Goal: Task Accomplishment & Management: Manage account settings

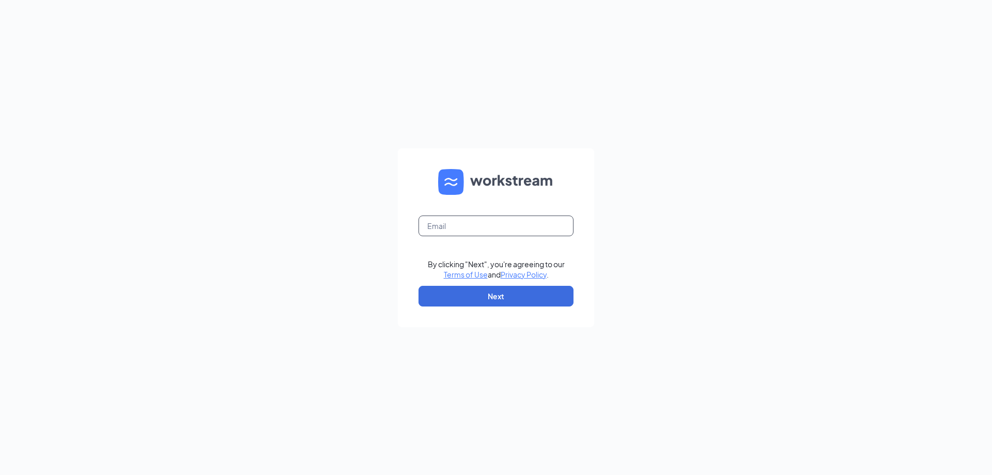
click at [448, 229] on input "text" at bounding box center [495, 225] width 155 height 21
type input "[EMAIL_ADDRESS][DOMAIN_NAME]"
click at [495, 303] on button "Next" at bounding box center [495, 296] width 155 height 21
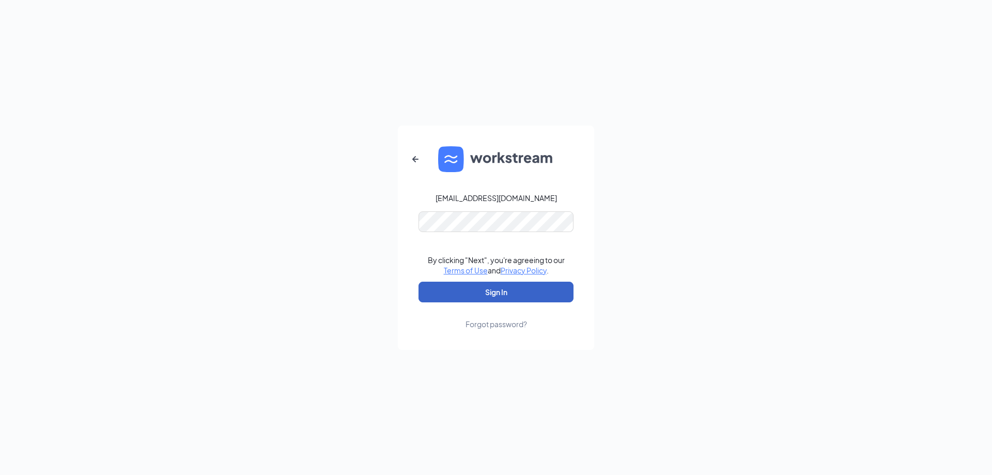
click at [498, 293] on button "Sign In" at bounding box center [495, 292] width 155 height 21
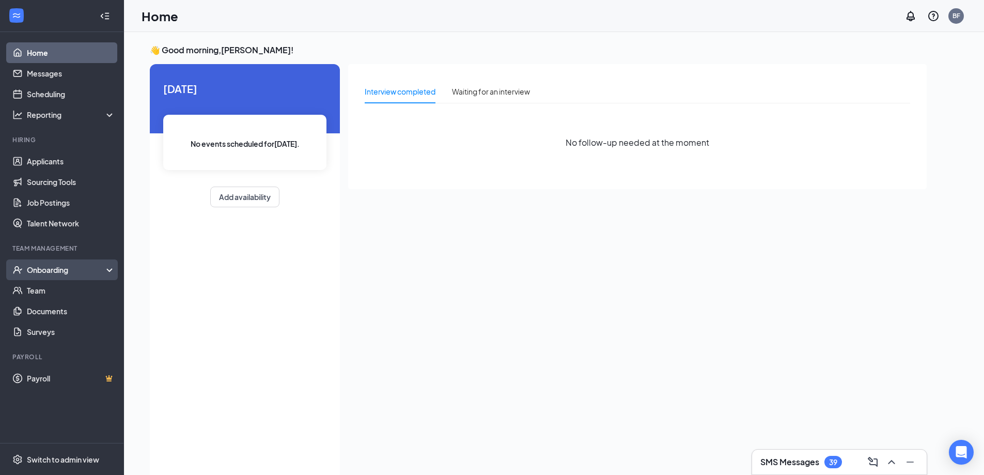
click at [65, 274] on div "Onboarding" at bounding box center [67, 270] width 80 height 10
click at [55, 266] on div "Onboarding" at bounding box center [67, 270] width 80 height 10
click at [49, 199] on link "Job Postings" at bounding box center [71, 202] width 88 height 21
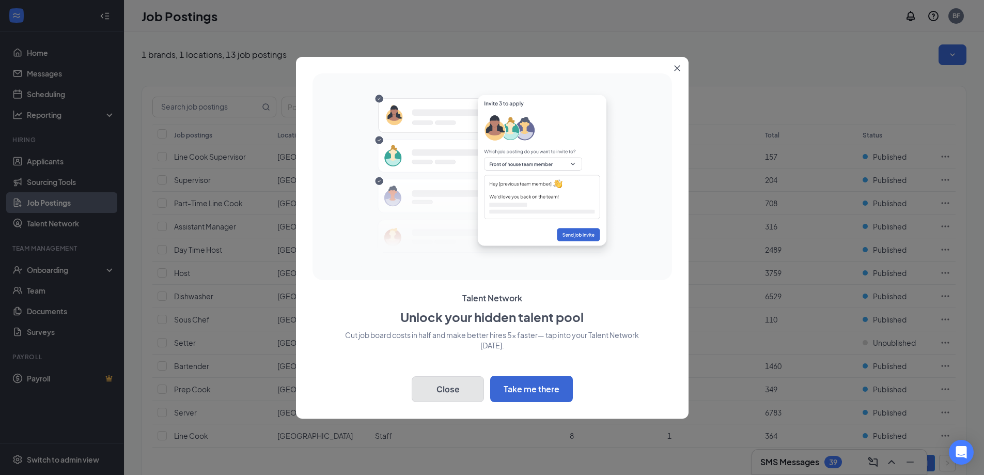
click at [471, 393] on button "Close" at bounding box center [448, 389] width 72 height 26
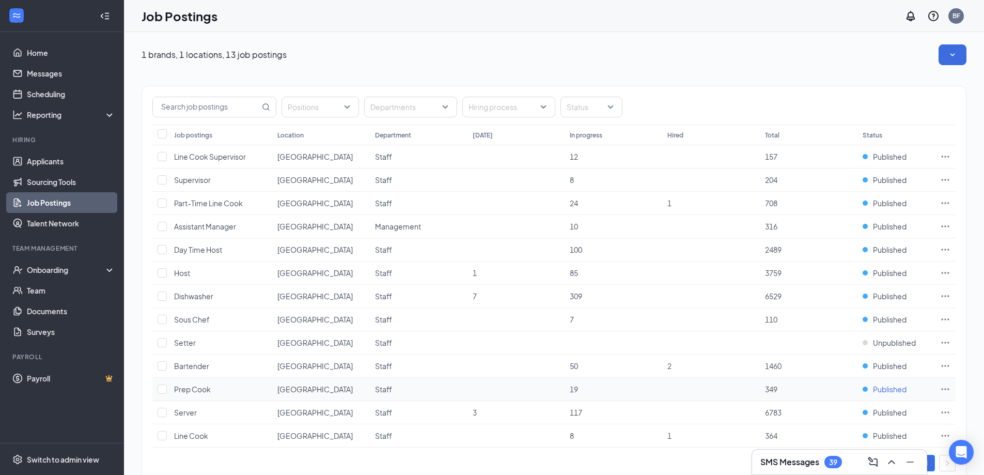
scroll to position [30, 0]
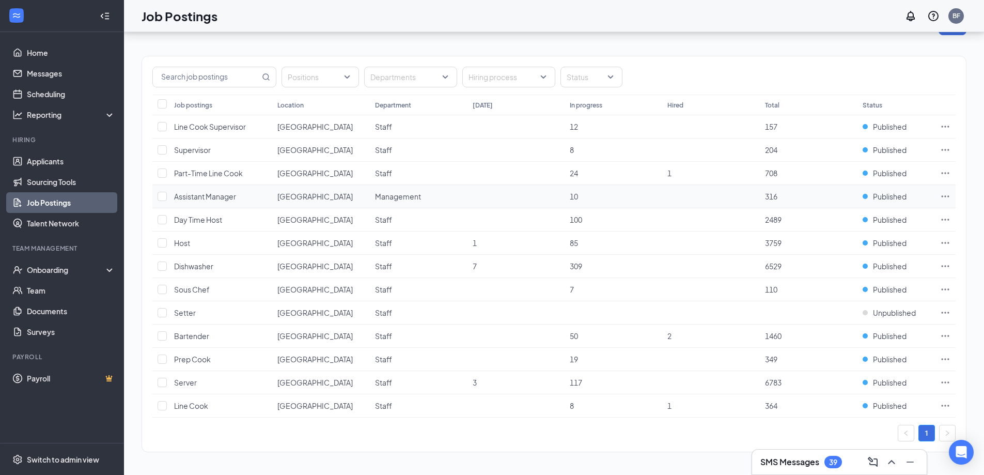
click at [945, 197] on icon "Ellipses" at bounding box center [946, 196] width 8 height 2
click at [872, 83] on div "Positions Departments Hiring process Status" at bounding box center [553, 77] width 803 height 21
click at [54, 160] on link "Applicants" at bounding box center [71, 161] width 88 height 21
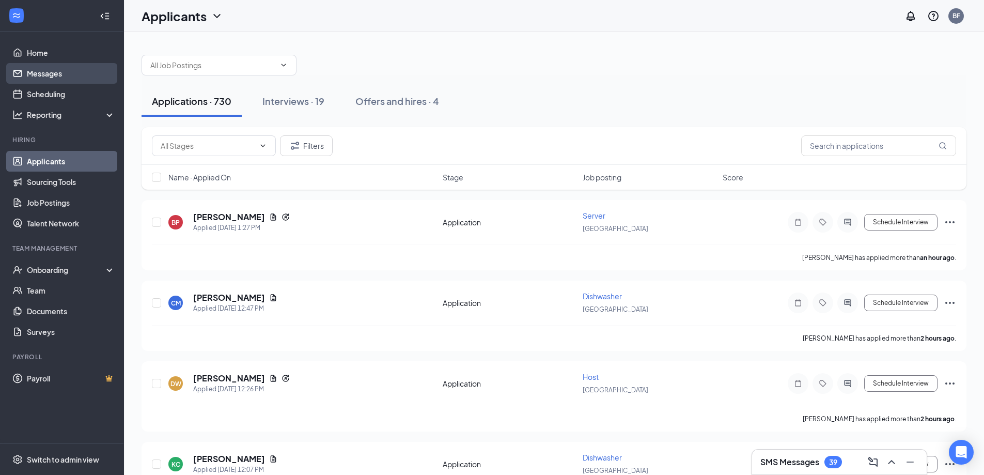
click at [51, 75] on link "Messages" at bounding box center [71, 73] width 88 height 21
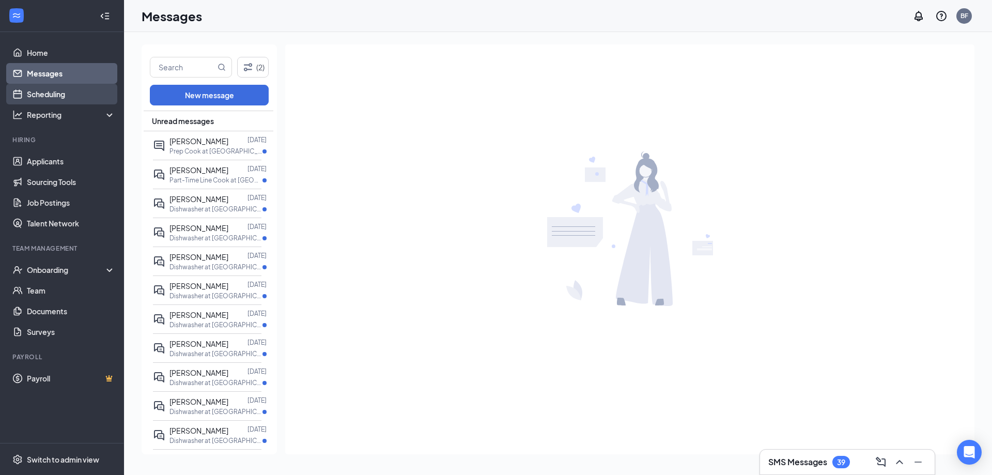
click at [48, 97] on link "Scheduling" at bounding box center [71, 94] width 88 height 21
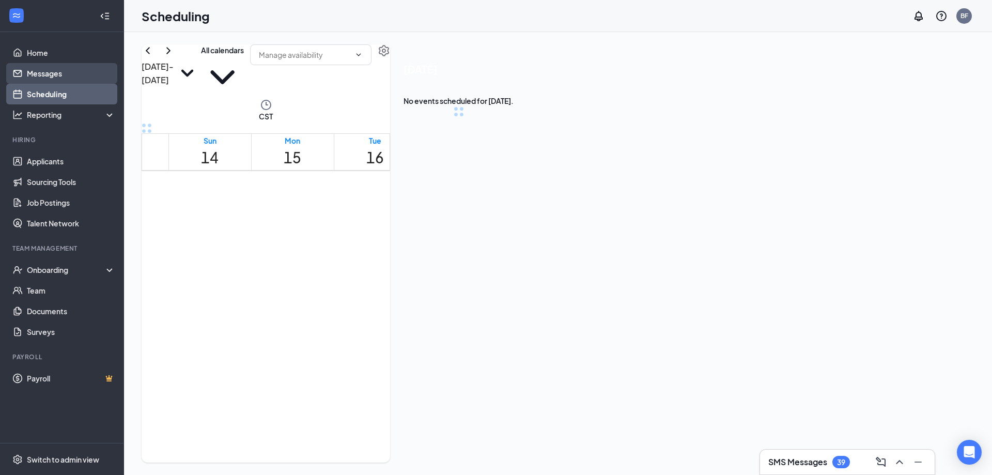
click at [51, 72] on link "Messages" at bounding box center [71, 73] width 88 height 21
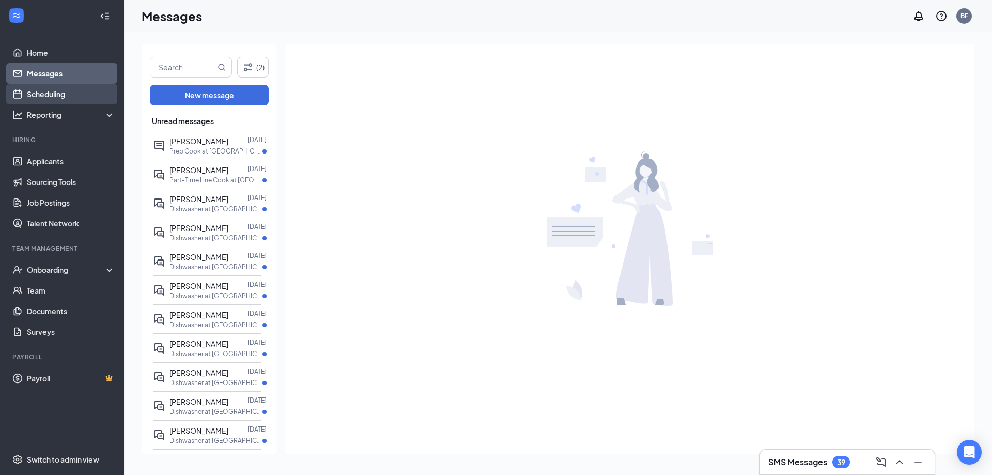
click at [51, 94] on link "Scheduling" at bounding box center [71, 94] width 88 height 21
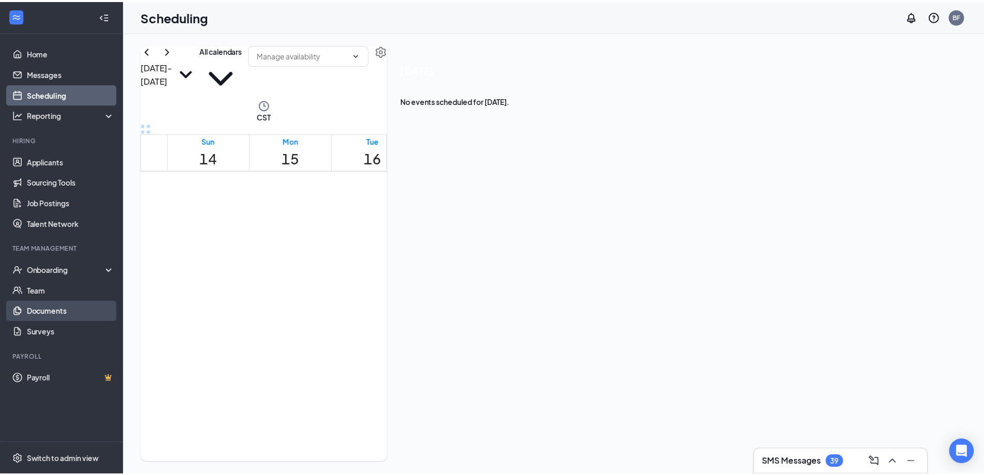
scroll to position [508, 0]
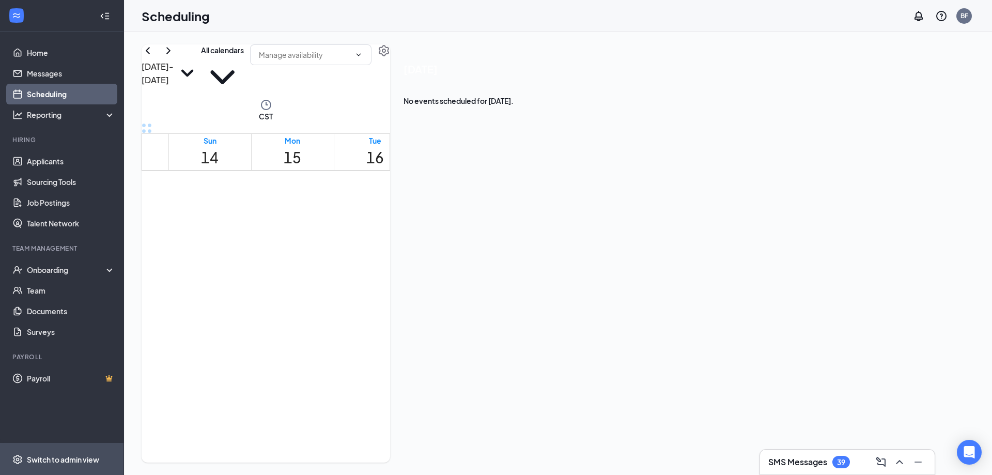
drag, startPoint x: 67, startPoint y: 462, endPoint x: 67, endPoint y: 471, distance: 8.3
click at [67, 462] on div "Switch to admin view" at bounding box center [63, 459] width 72 height 10
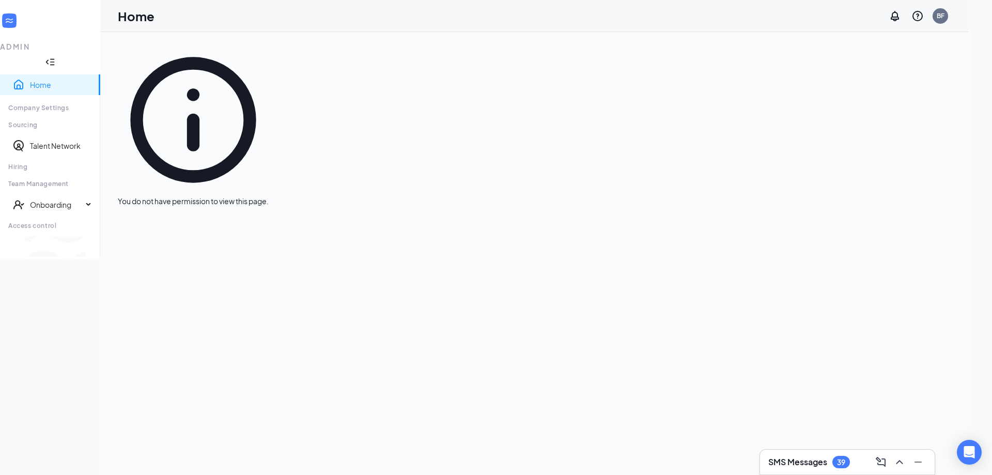
click at [41, 80] on link "Home" at bounding box center [61, 85] width 62 height 10
click at [249, 195] on div "You do not have permission to view this page." at bounding box center [193, 200] width 151 height 11
drag, startPoint x: 42, startPoint y: 99, endPoint x: 35, endPoint y: 125, distance: 26.8
click at [42, 116] on div "Sourcing" at bounding box center [50, 124] width 100 height 17
drag, startPoint x: 37, startPoint y: 135, endPoint x: 40, endPoint y: 195, distance: 59.5
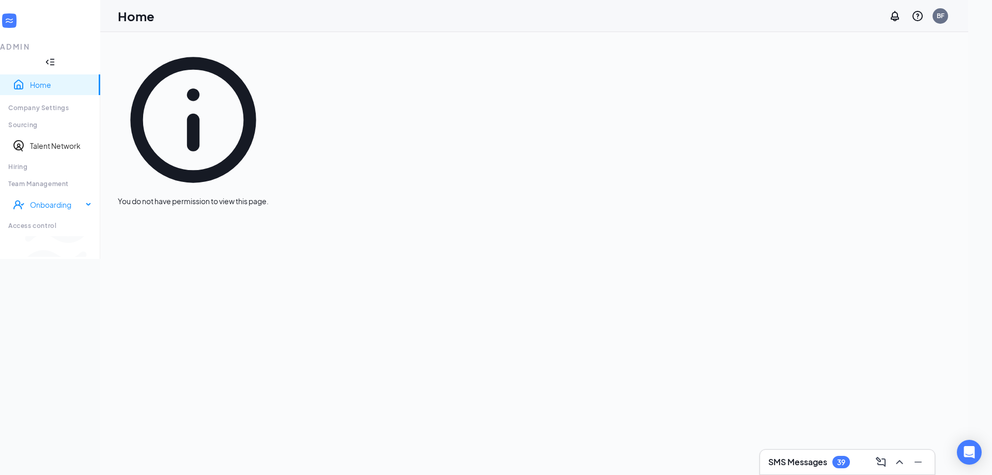
click at [38, 141] on ul "Home Company Settings Sourcing Talent Network Hiring Team Management Onboarding…" at bounding box center [50, 153] width 100 height 162
drag, startPoint x: 40, startPoint y: 195, endPoint x: 41, endPoint y: 200, distance: 5.7
click at [41, 200] on ul "Home Company Settings Sourcing Talent Network Hiring Team Management Onboarding…" at bounding box center [50, 153] width 100 height 162
drag, startPoint x: 117, startPoint y: 188, endPoint x: 98, endPoint y: 183, distance: 19.6
click at [100, 194] on div "Onboarding" at bounding box center [50, 204] width 100 height 21
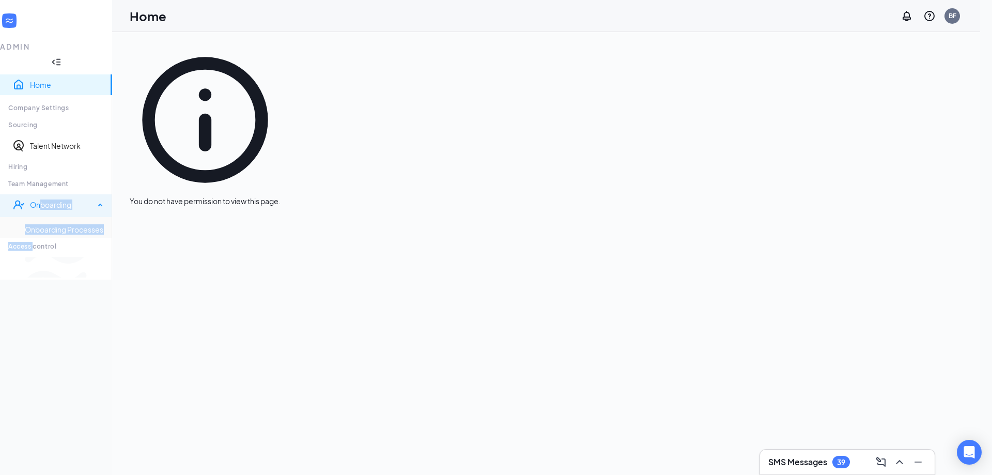
drag, startPoint x: 98, startPoint y: 183, endPoint x: 109, endPoint y: 183, distance: 10.9
click at [95, 199] on div "Onboarding" at bounding box center [62, 204] width 65 height 10
click at [111, 194] on div "Onboarding" at bounding box center [56, 204] width 112 height 21
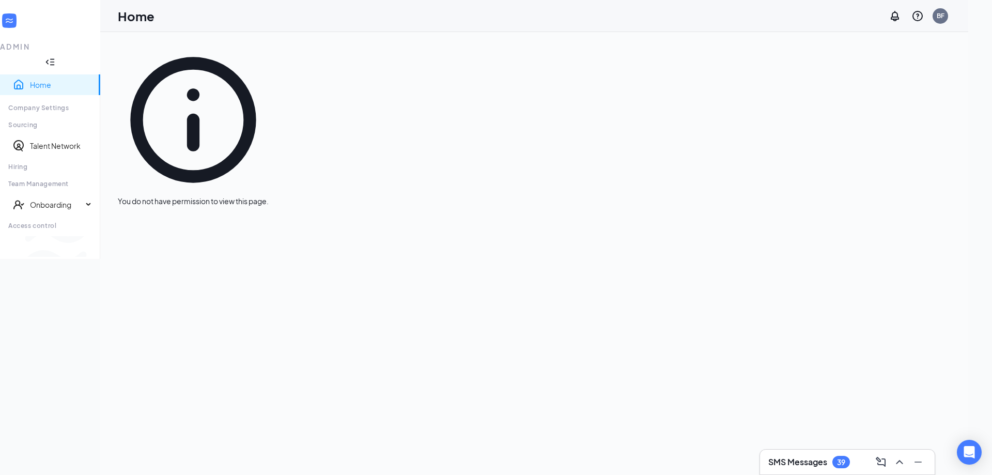
click at [49, 60] on icon "Collapse" at bounding box center [47, 62] width 3 height 5
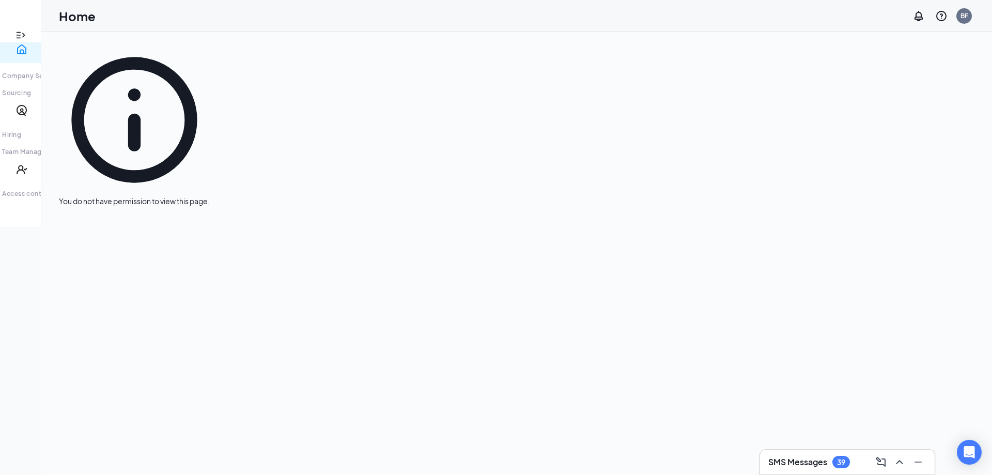
click at [18, 30] on icon "Expand" at bounding box center [20, 35] width 10 height 10
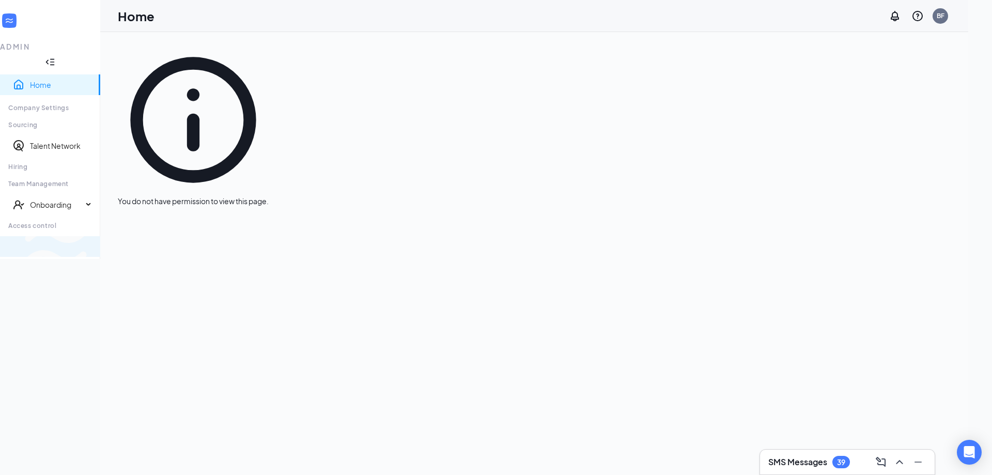
click at [173, 252] on div "Switch to team view" at bounding box center [173, 246] width 0 height 10
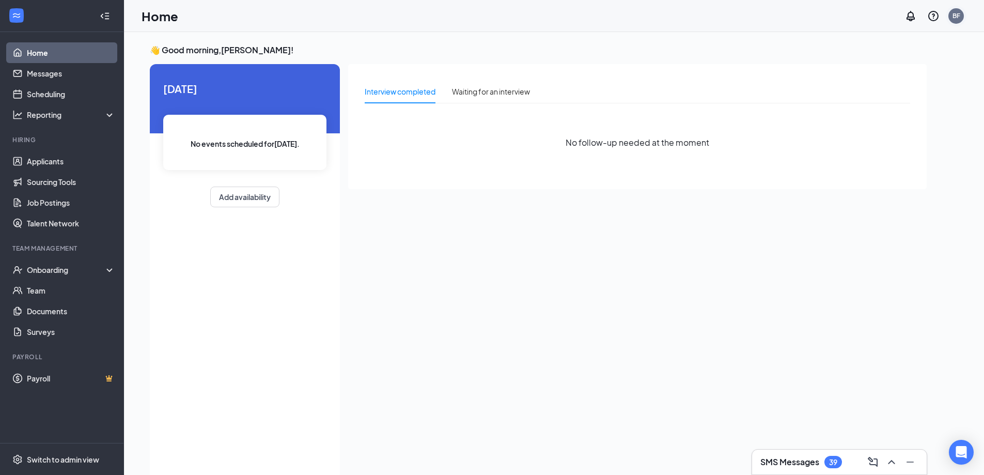
click at [958, 16] on div "BF" at bounding box center [957, 15] width 8 height 9
click at [957, 18] on div "BF" at bounding box center [957, 15] width 8 height 9
click at [869, 73] on link "Account settings" at bounding box center [877, 68] width 57 height 10
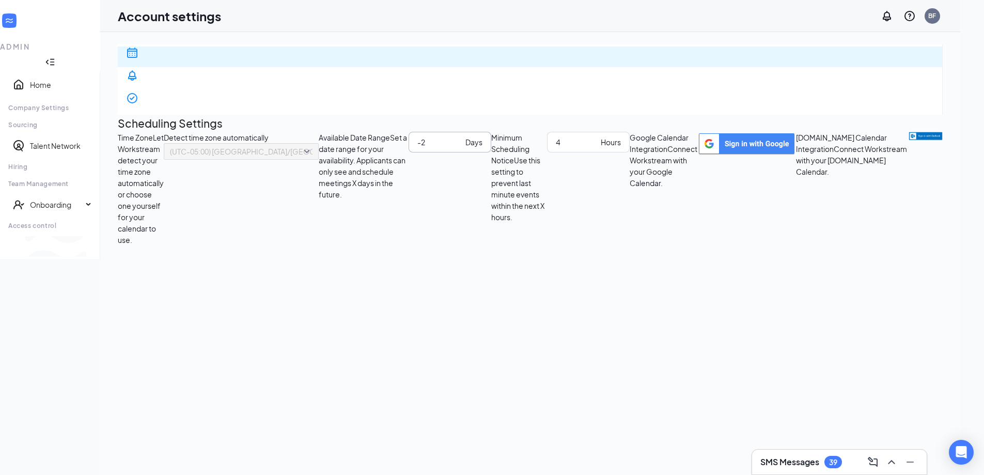
click at [461, 148] on input "-2" at bounding box center [439, 141] width 44 height 11
click at [461, 148] on input "-1" at bounding box center [439, 141] width 44 height 11
type input "0"
click at [461, 148] on input "0" at bounding box center [439, 141] width 44 height 11
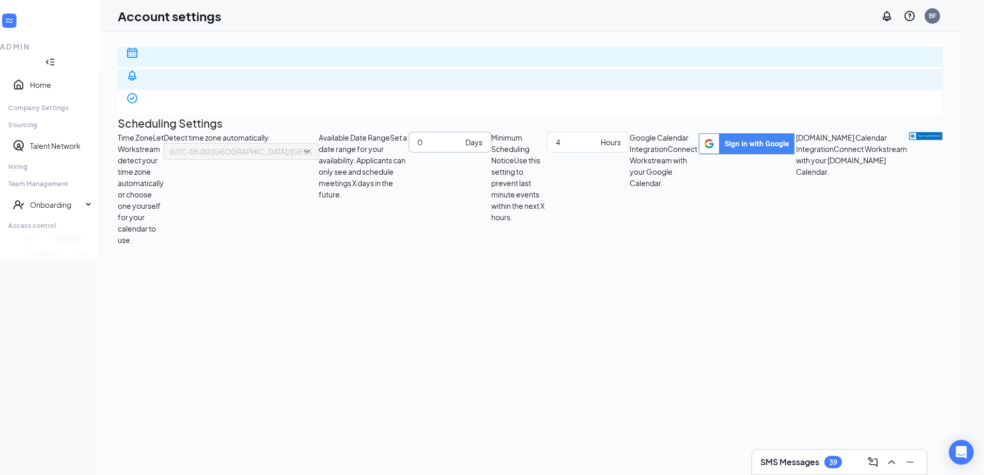
click at [192, 102] on div "Notification settings" at bounding box center [530, 112] width 808 height 21
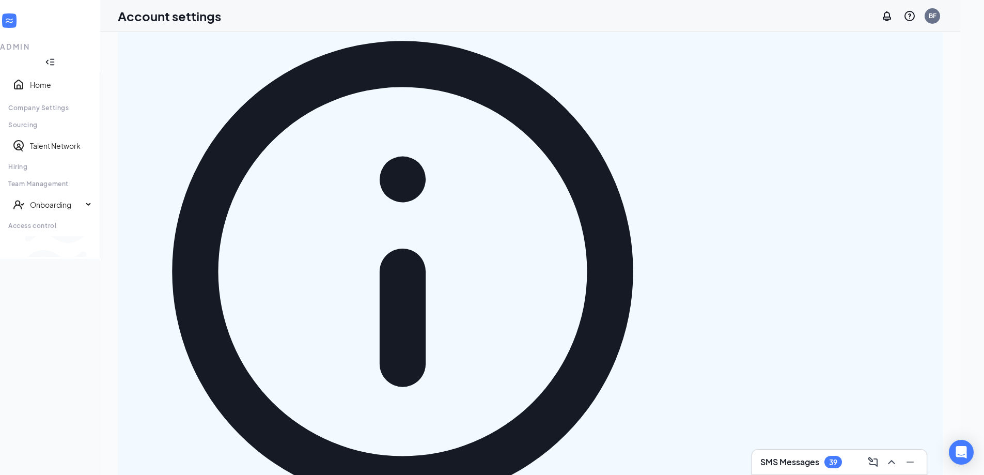
scroll to position [1, 0]
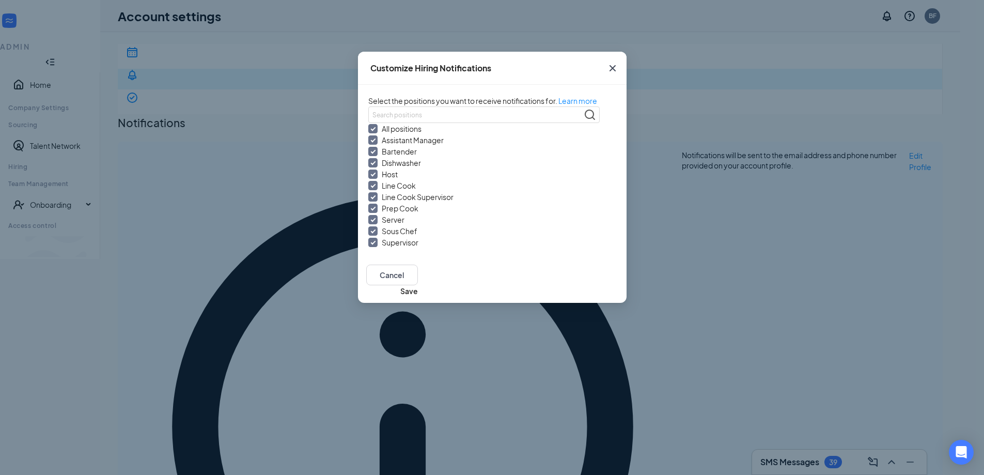
click at [368, 167] on input "Dishwasher" at bounding box center [372, 162] width 9 height 9
checkbox input "false"
click at [368, 190] on input "Line Cook" at bounding box center [372, 185] width 9 height 9
checkbox input "false"
click at [368, 201] on input "Line Cook Supervisor" at bounding box center [372, 196] width 9 height 9
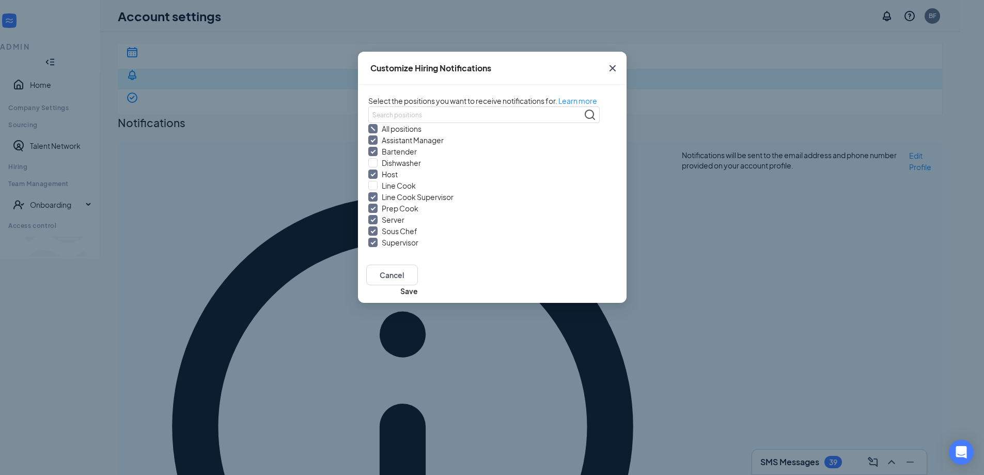
checkbox input "false"
click at [368, 213] on input "Prep Cook" at bounding box center [372, 208] width 9 height 9
checkbox input "false"
click at [368, 236] on input "Sous Chef" at bounding box center [372, 230] width 9 height 9
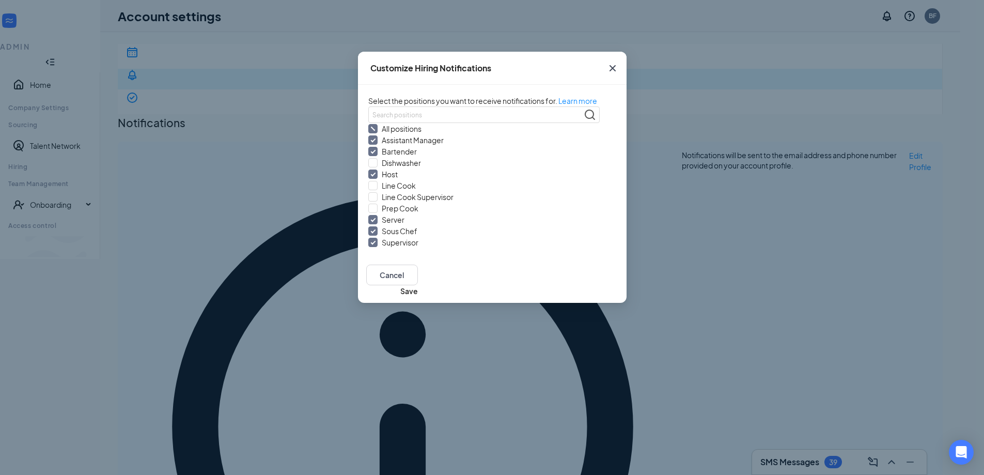
checkbox input "false"
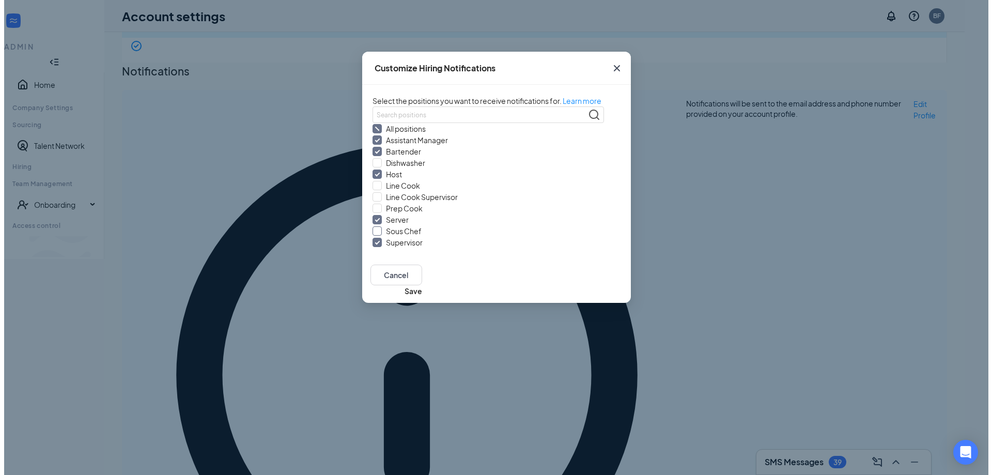
scroll to position [0, 0]
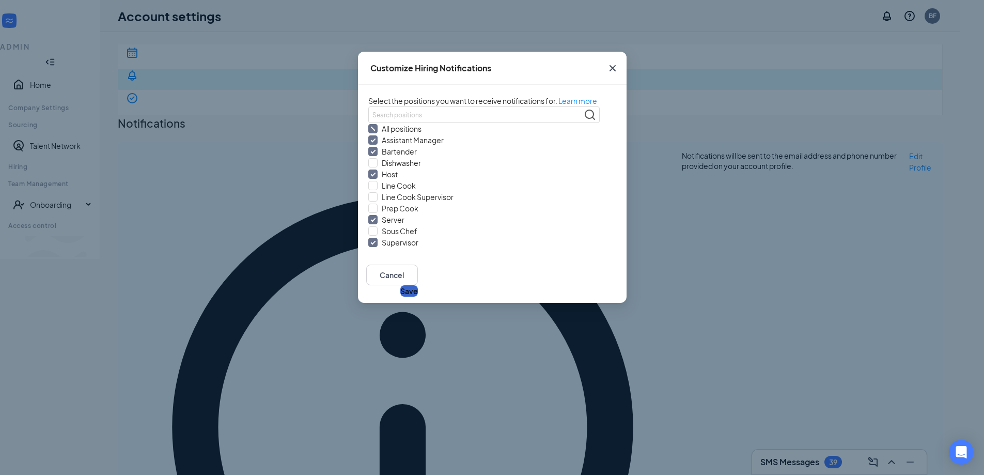
click at [418, 297] on button "Save" at bounding box center [409, 290] width 18 height 11
checkbox input "false"
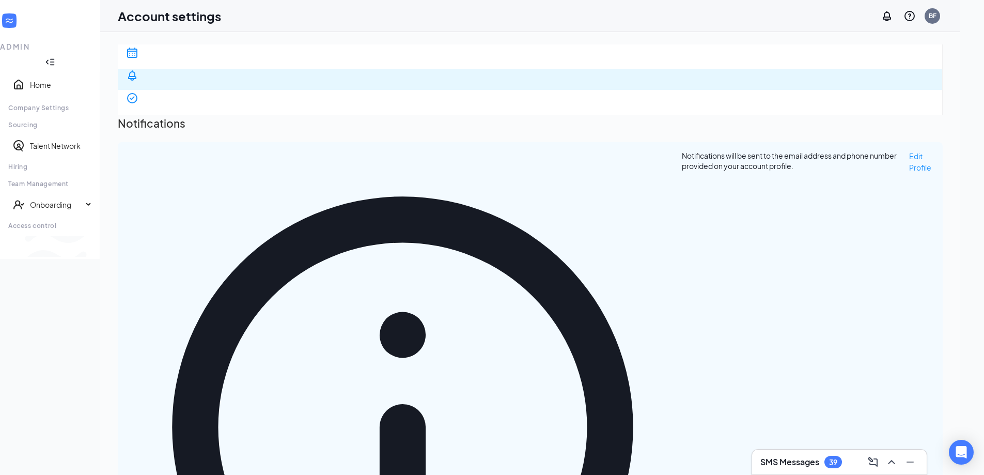
click at [829, 461] on div "39" at bounding box center [834, 462] width 18 height 12
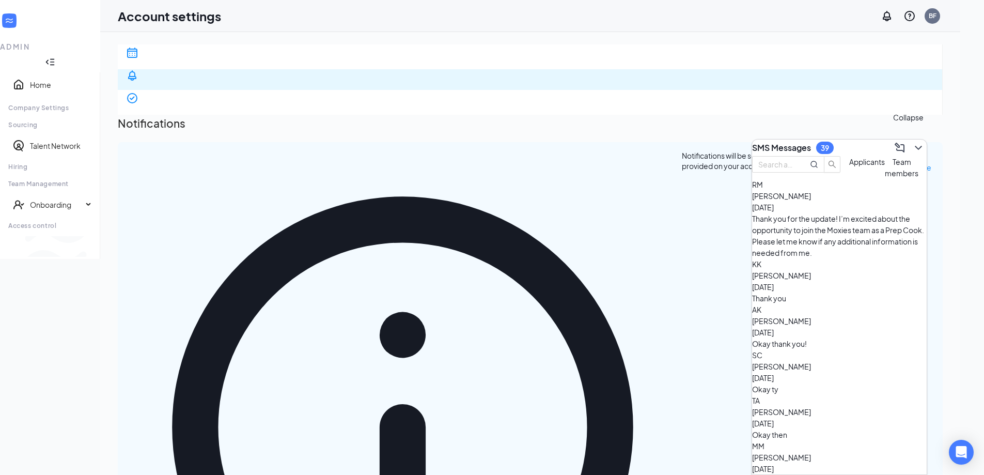
click at [914, 143] on icon "ChevronDown" at bounding box center [918, 148] width 12 height 12
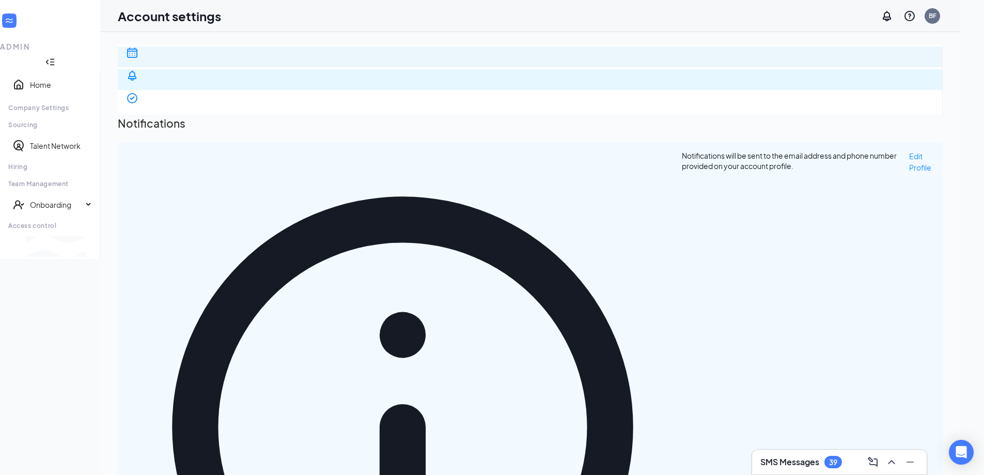
click at [189, 80] on div "Scheduling" at bounding box center [530, 90] width 808 height 21
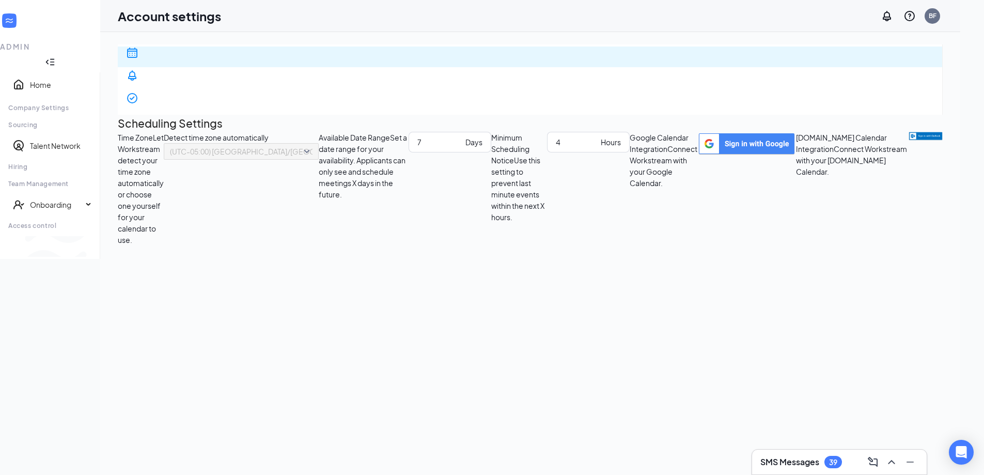
click at [212, 115] on div "Scheduling Notification settings E-verify quiz" at bounding box center [530, 79] width 825 height 70
click at [174, 80] on div "Scheduling" at bounding box center [530, 90] width 808 height 21
drag, startPoint x: 77, startPoint y: 314, endPoint x: 72, endPoint y: 315, distance: 5.2
click at [73, 234] on ul "Home Company Settings Sourcing Talent Network Hiring Team Management Onboarding…" at bounding box center [50, 153] width 100 height 162
click at [173, 252] on div "Switch to team view" at bounding box center [173, 246] width 0 height 10
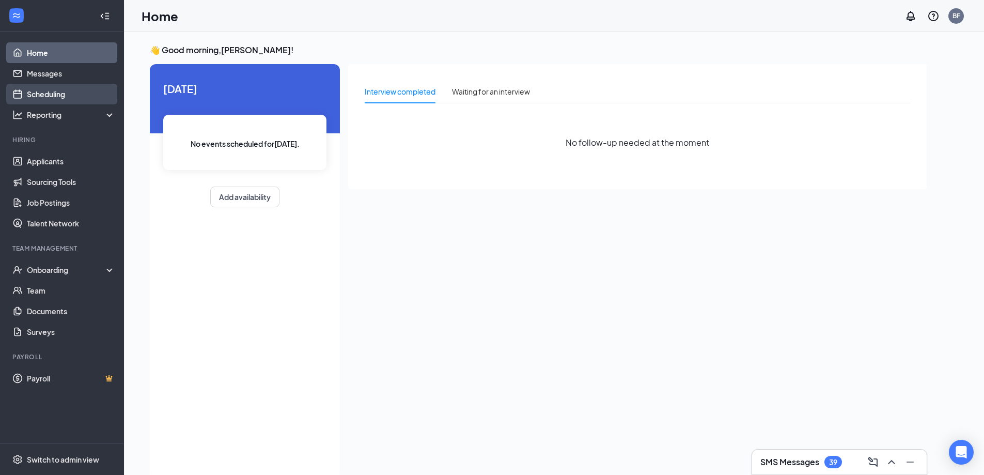
click at [45, 97] on link "Scheduling" at bounding box center [71, 94] width 88 height 21
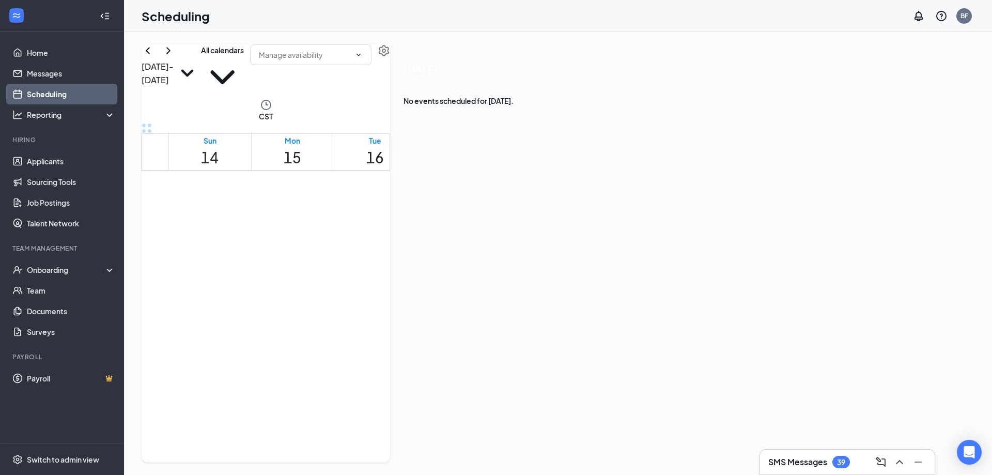
scroll to position [663, 0]
click at [350, 60] on input "text" at bounding box center [304, 54] width 91 height 11
click at [390, 57] on icon "Settings" at bounding box center [384, 50] width 12 height 12
click at [57, 114] on div "Reporting" at bounding box center [71, 115] width 89 height 10
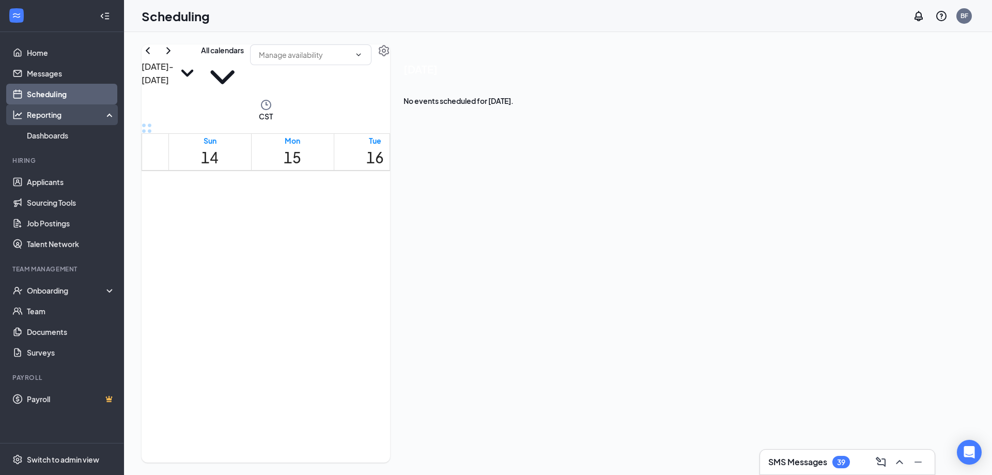
click at [63, 118] on div "Reporting" at bounding box center [71, 115] width 89 height 10
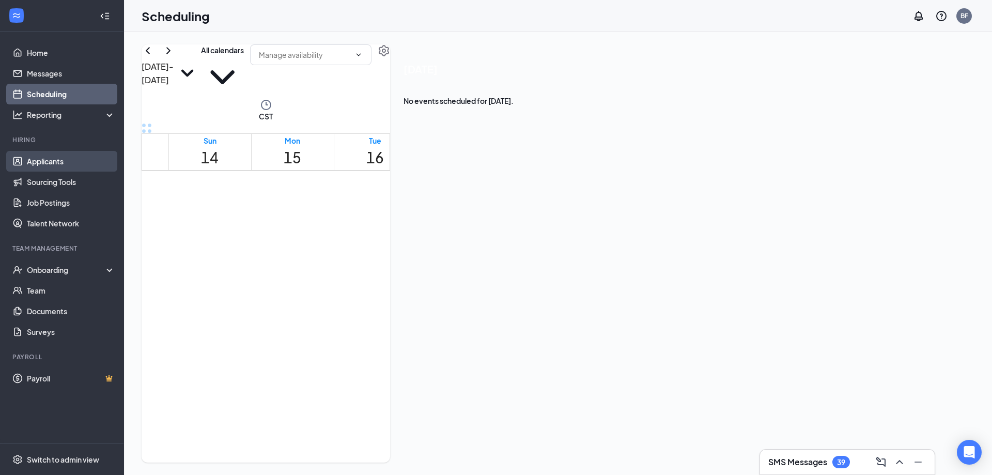
click at [54, 167] on link "Applicants" at bounding box center [71, 161] width 88 height 21
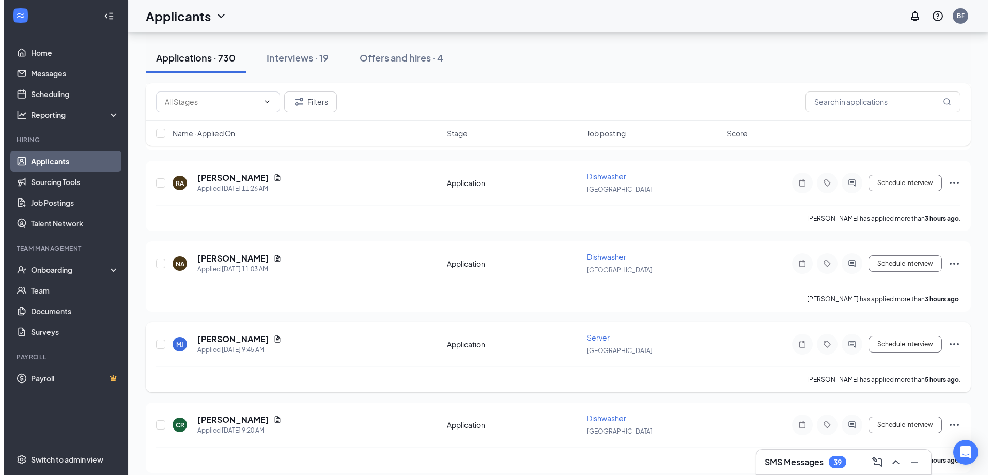
scroll to position [413, 0]
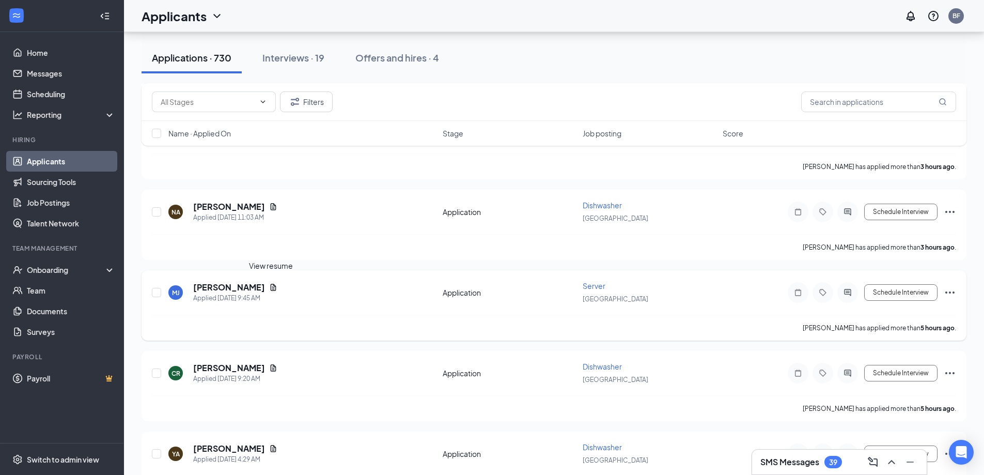
click at [271, 288] on icon "Document" at bounding box center [274, 287] width 6 height 7
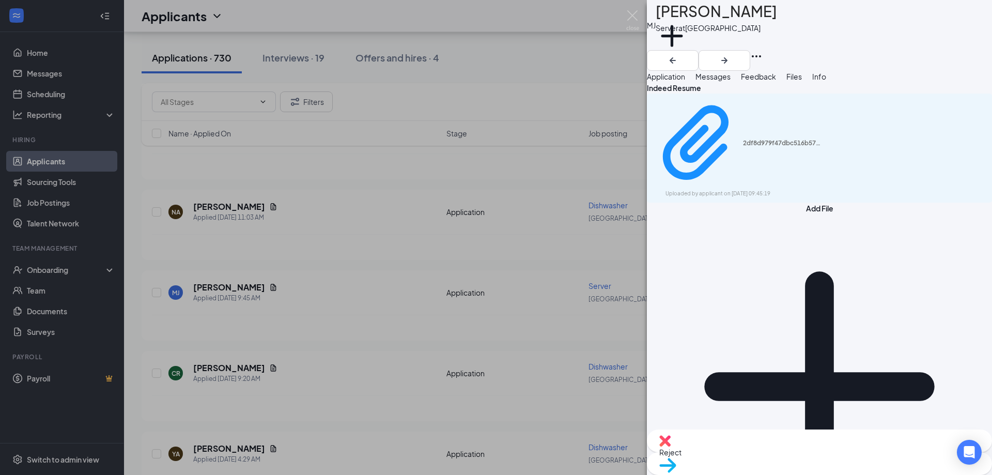
click at [685, 81] on span "Application" at bounding box center [666, 76] width 38 height 9
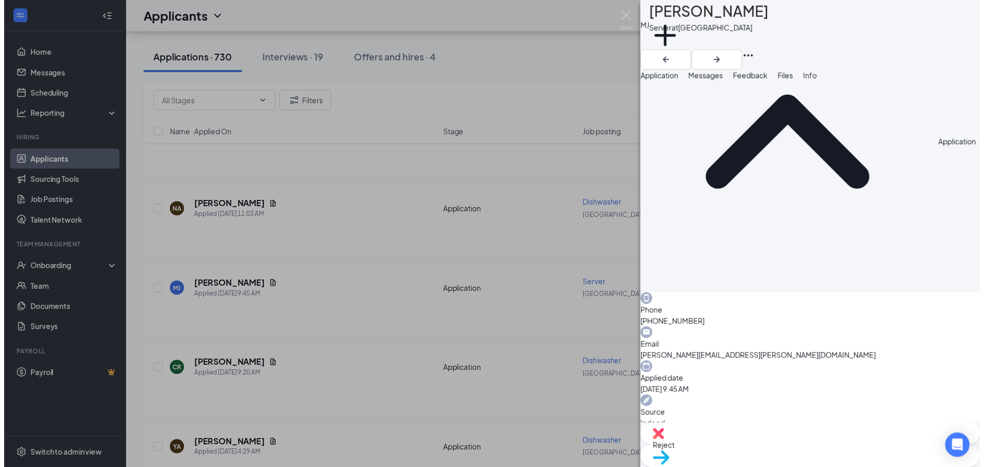
scroll to position [155, 0]
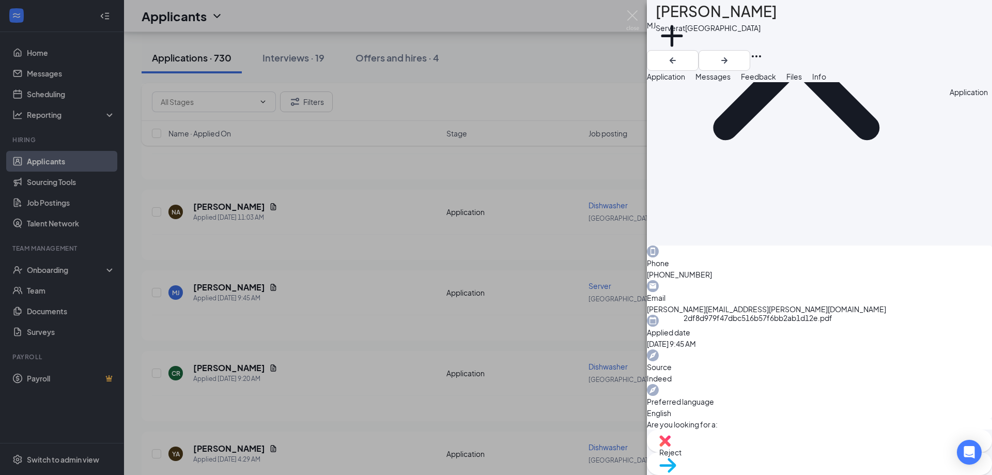
drag, startPoint x: 340, startPoint y: 301, endPoint x: 318, endPoint y: 324, distance: 32.9
click at [341, 301] on div "[PERSON_NAME] Server at [GEOGRAPHIC_DATA] Add a tag Application Messages Feedba…" at bounding box center [496, 237] width 992 height 475
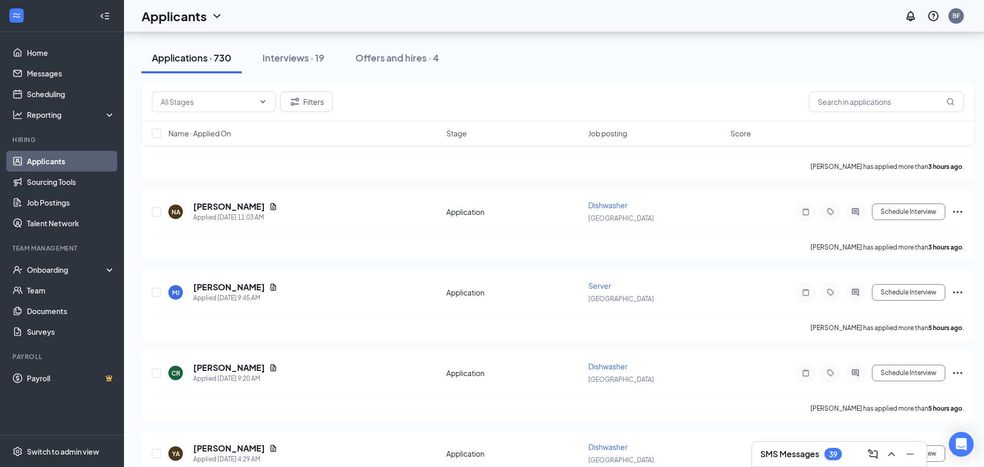
scroll to position [362, 0]
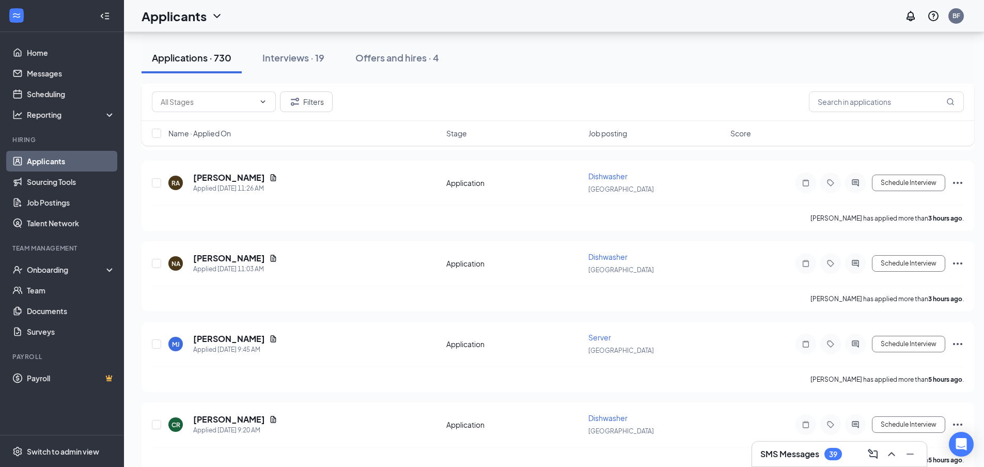
click at [49, 170] on link "Applicants" at bounding box center [71, 161] width 88 height 21
click at [49, 163] on link "Applicants" at bounding box center [71, 161] width 88 height 21
click at [46, 158] on link "Applicants" at bounding box center [71, 161] width 88 height 21
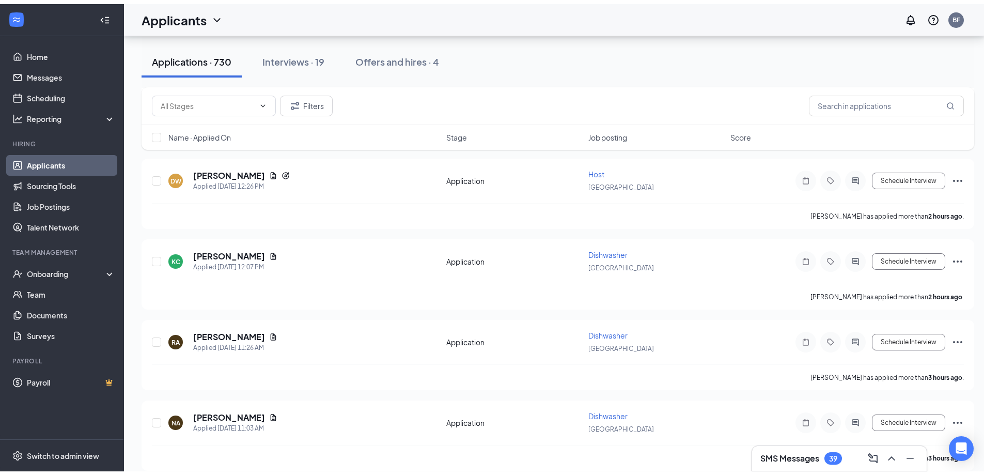
scroll to position [0, 0]
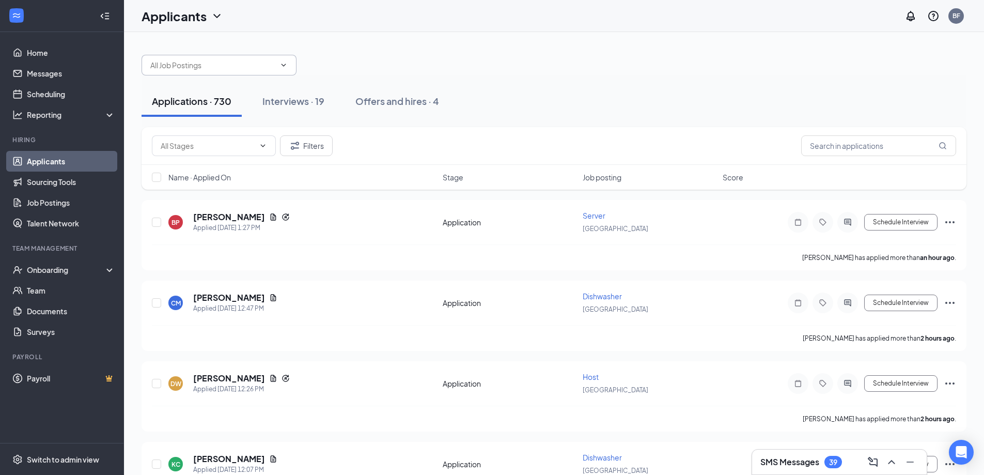
click at [285, 64] on icon "ChevronDown" at bounding box center [284, 65] width 5 height 3
click at [282, 63] on icon "ChevronDown" at bounding box center [284, 65] width 8 height 8
click at [285, 66] on icon "ChevronDown" at bounding box center [284, 65] width 8 height 8
click at [209, 67] on input "text" at bounding box center [212, 64] width 125 height 11
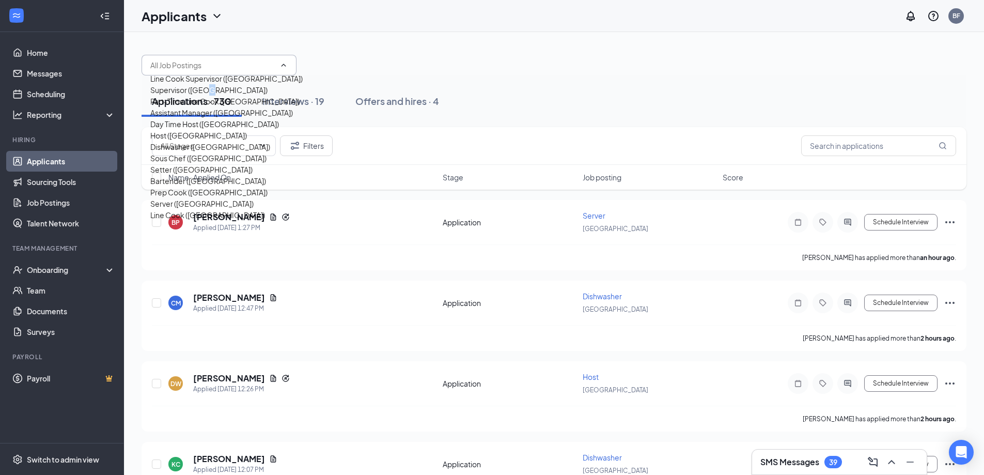
click at [215, 96] on div "Supervisor ([GEOGRAPHIC_DATA])" at bounding box center [208, 89] width 117 height 11
type input "Supervisor ([GEOGRAPHIC_DATA])"
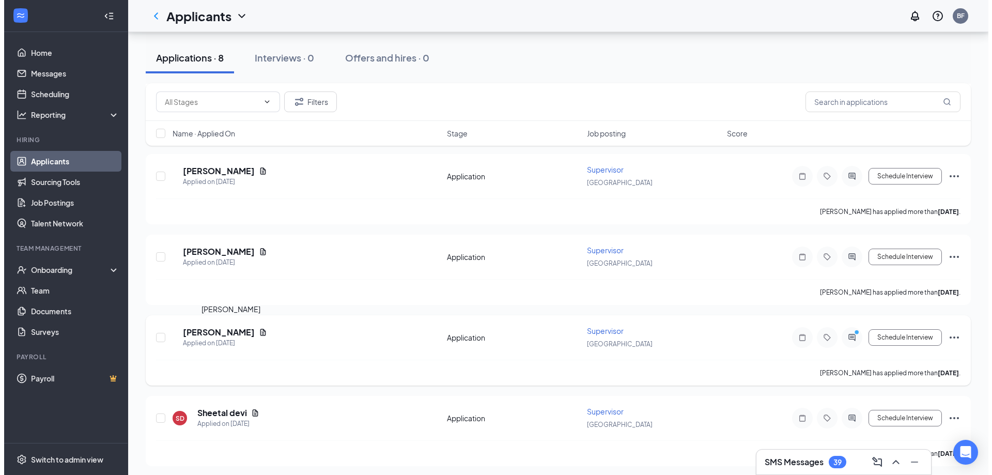
scroll to position [362, 0]
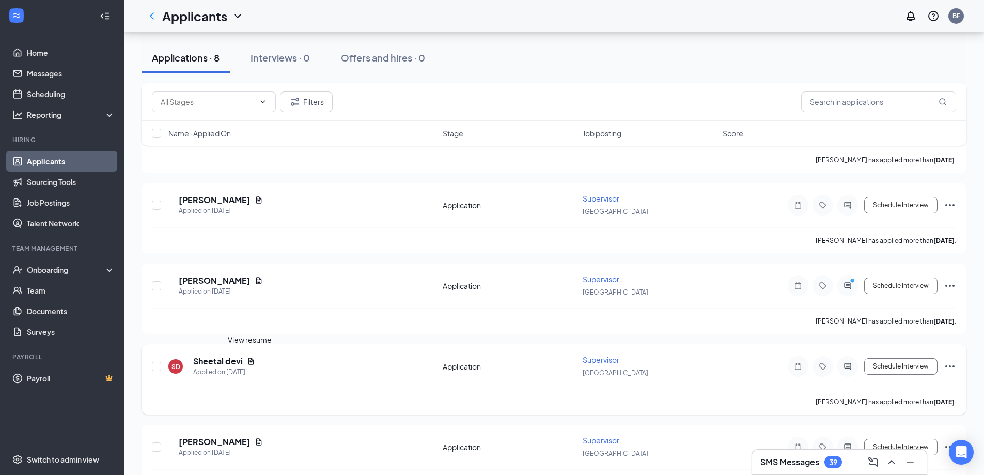
click at [250, 359] on icon "Document" at bounding box center [251, 361] width 8 height 8
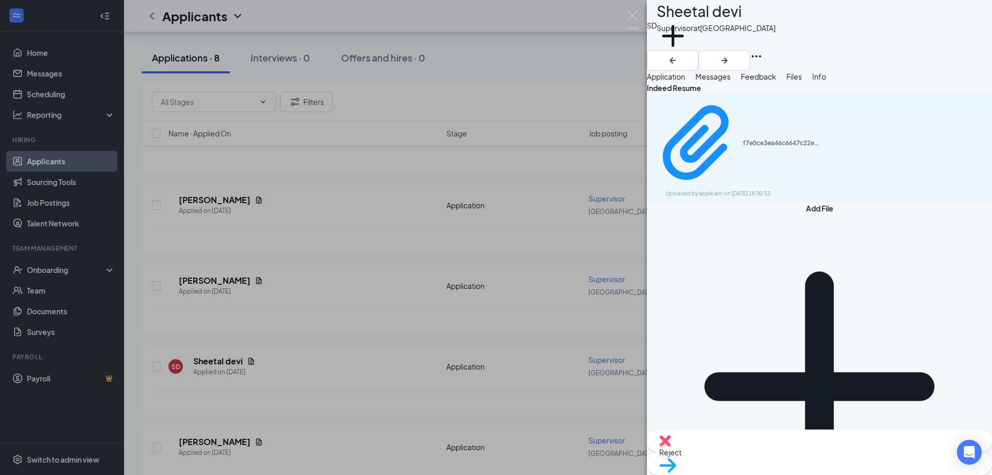
drag, startPoint x: 705, startPoint y: 87, endPoint x: 696, endPoint y: 87, distance: 8.8
click at [685, 81] on span "Application" at bounding box center [666, 76] width 38 height 9
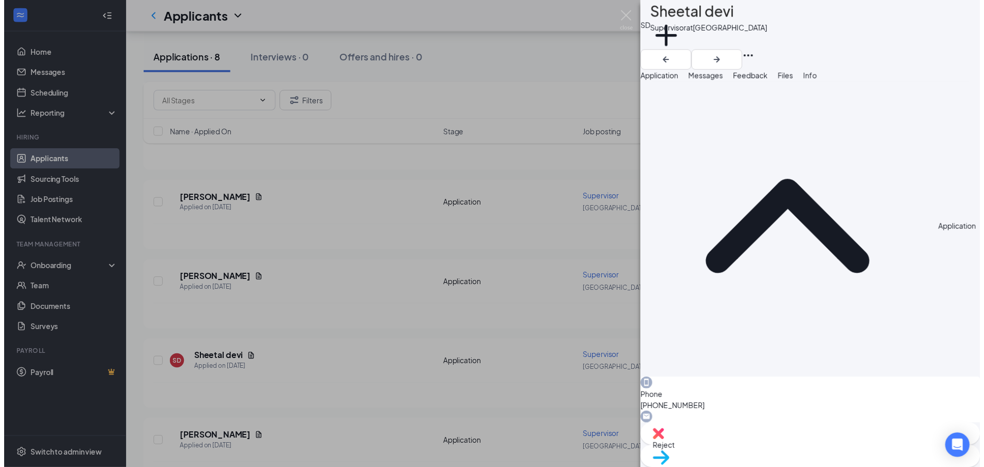
scroll to position [439, 0]
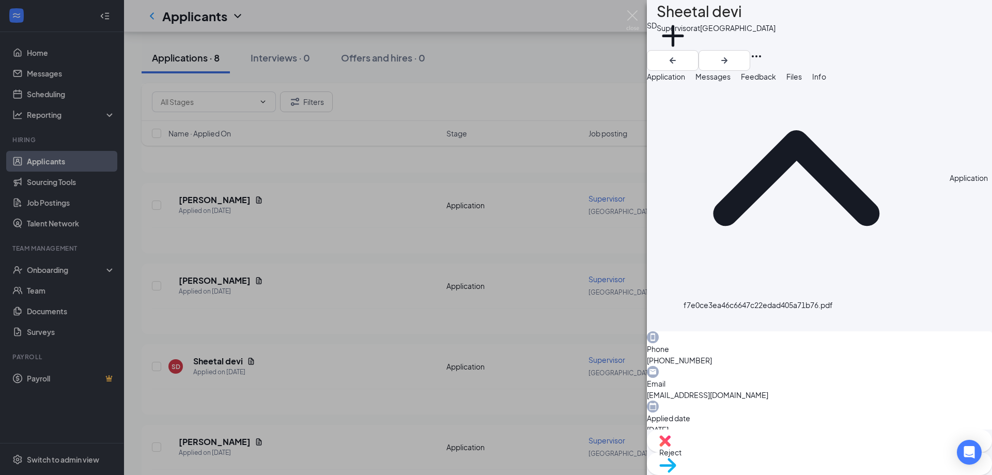
drag, startPoint x: 366, startPoint y: 219, endPoint x: 344, endPoint y: 208, distance: 25.0
click at [366, 220] on div "SD Sheetal devi Supervisor at [GEOGRAPHIC_DATA] Add a tag Application Messages …" at bounding box center [496, 237] width 992 height 475
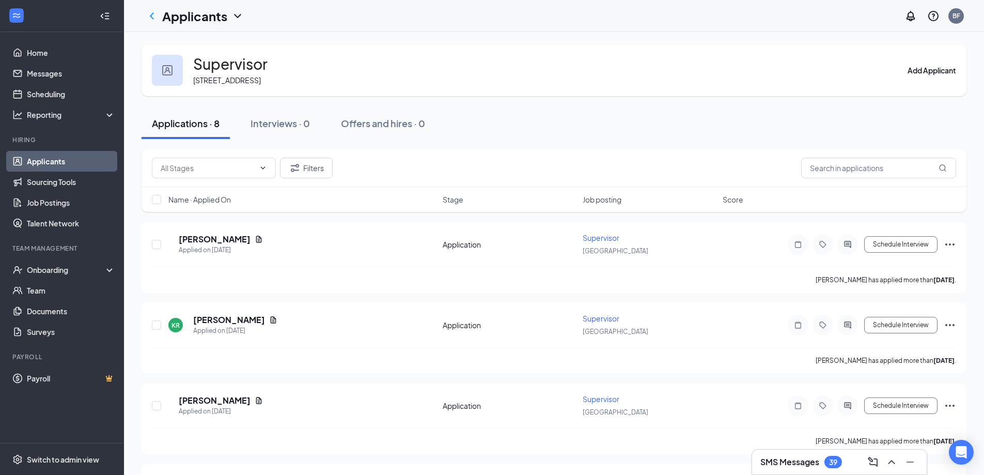
click at [235, 14] on icon "ChevronDown" at bounding box center [237, 16] width 7 height 4
click at [234, 15] on icon "ChevronDown" at bounding box center [237, 16] width 12 height 12
click at [154, 15] on icon "ChevronLeft" at bounding box center [152, 16] width 12 height 12
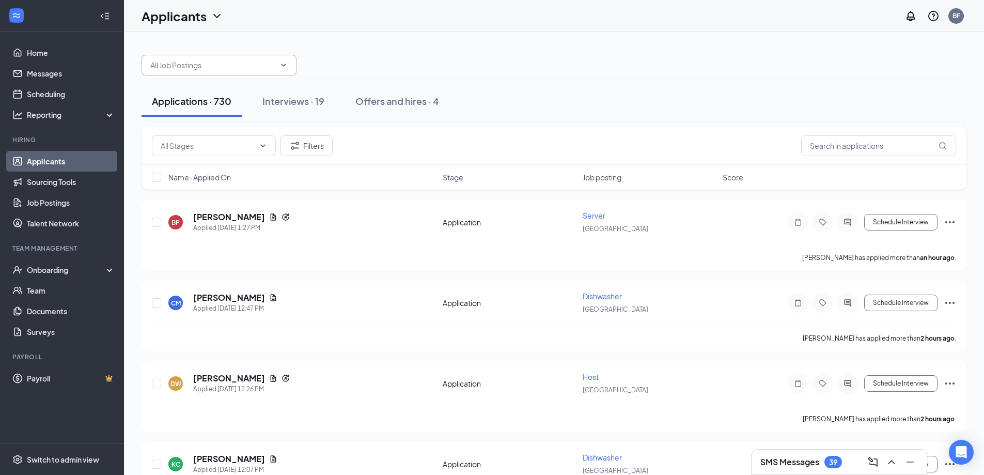
click at [276, 64] on span at bounding box center [219, 65] width 155 height 21
click at [285, 65] on icon "ChevronDown" at bounding box center [284, 65] width 5 height 3
click at [285, 64] on icon "ChevronDown" at bounding box center [284, 65] width 8 height 8
click at [284, 64] on icon "ChevronDown" at bounding box center [284, 65] width 8 height 8
click at [218, 68] on input "text" at bounding box center [212, 64] width 125 height 11
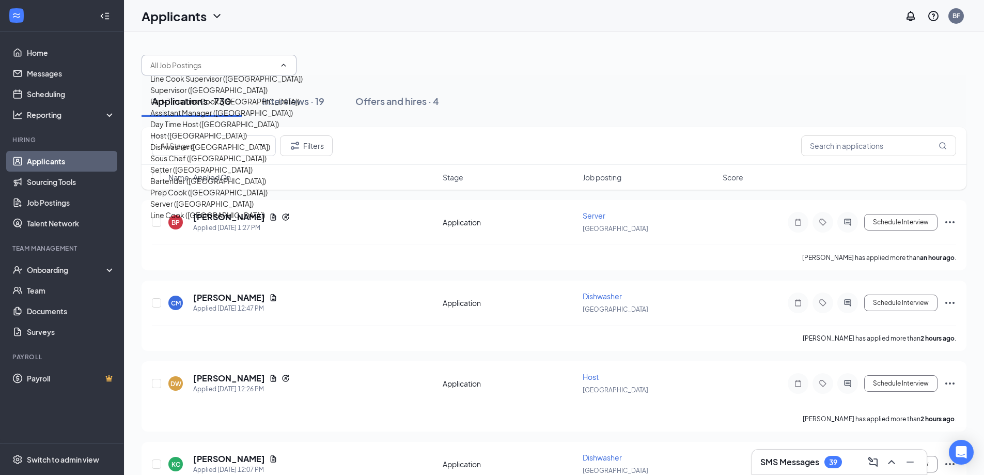
click at [212, 118] on div "Assistant Manager ([GEOGRAPHIC_DATA])" at bounding box center [221, 112] width 143 height 11
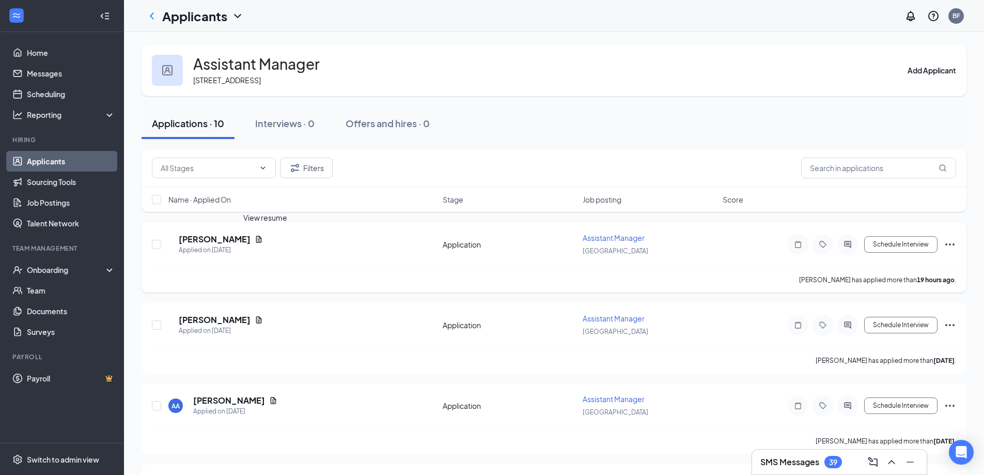
click at [262, 238] on icon "Document" at bounding box center [259, 239] width 6 height 7
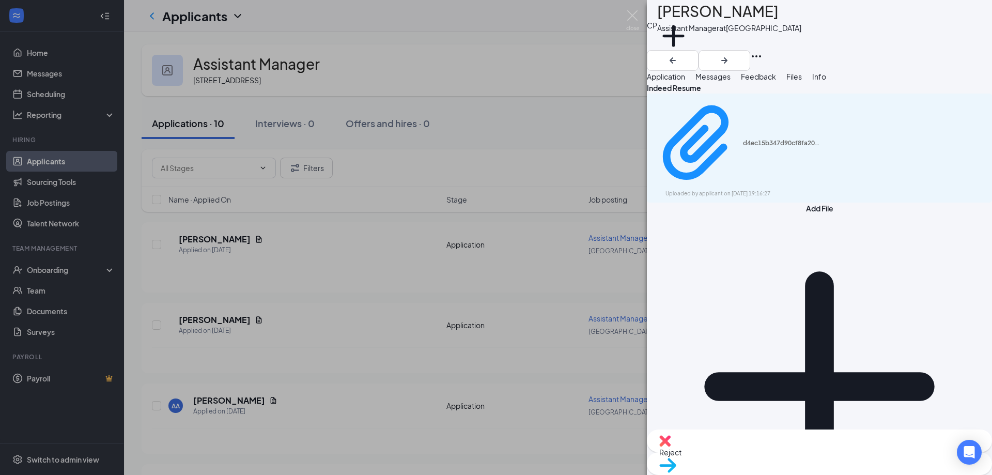
click at [685, 82] on button "Application" at bounding box center [666, 76] width 38 height 11
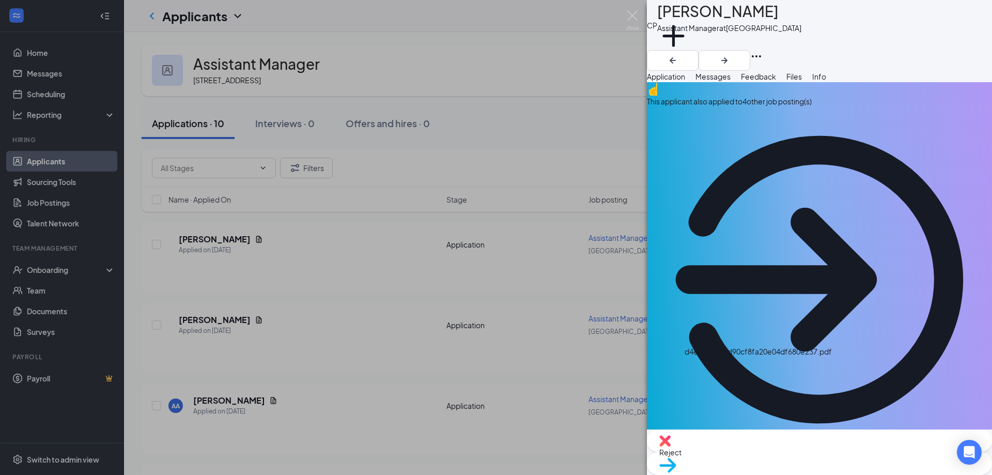
click at [380, 271] on div "CP [PERSON_NAME] Assistant Manager at [GEOGRAPHIC_DATA] Add a tag Application M…" at bounding box center [496, 237] width 992 height 475
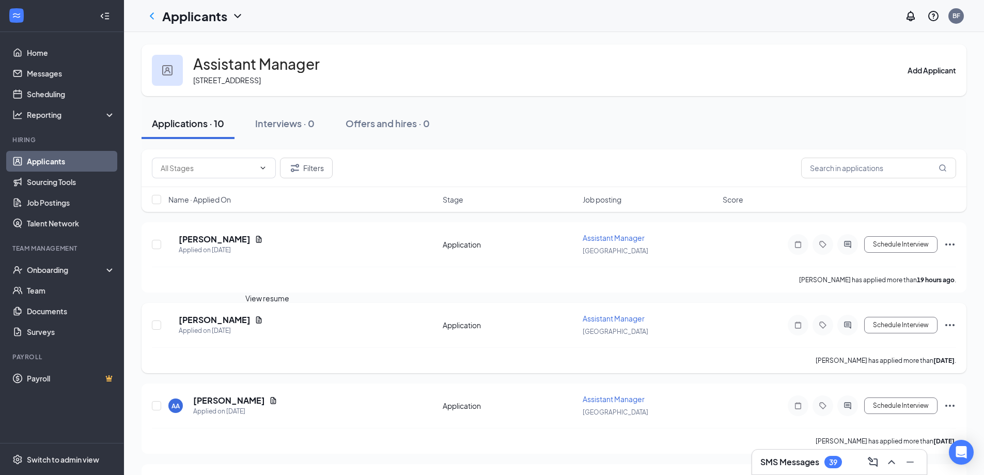
click at [263, 318] on icon "Document" at bounding box center [259, 320] width 8 height 8
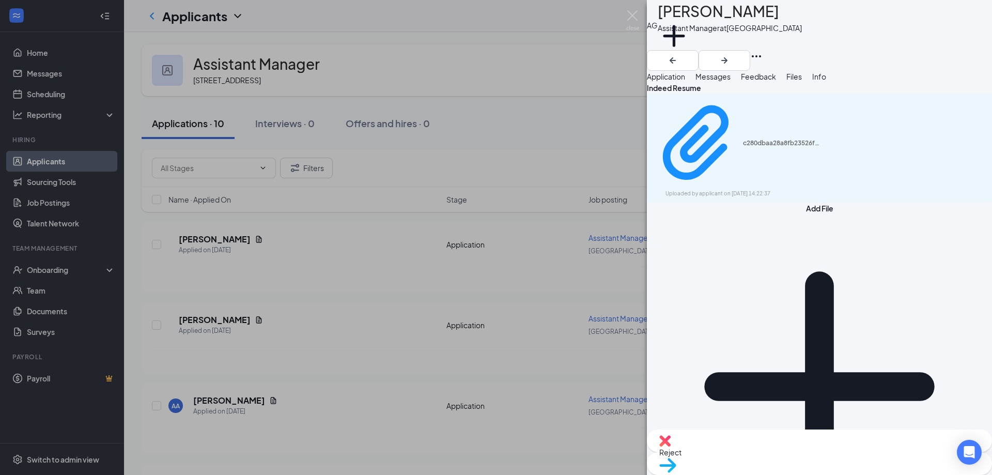
click at [685, 81] on span "Application" at bounding box center [666, 76] width 38 height 9
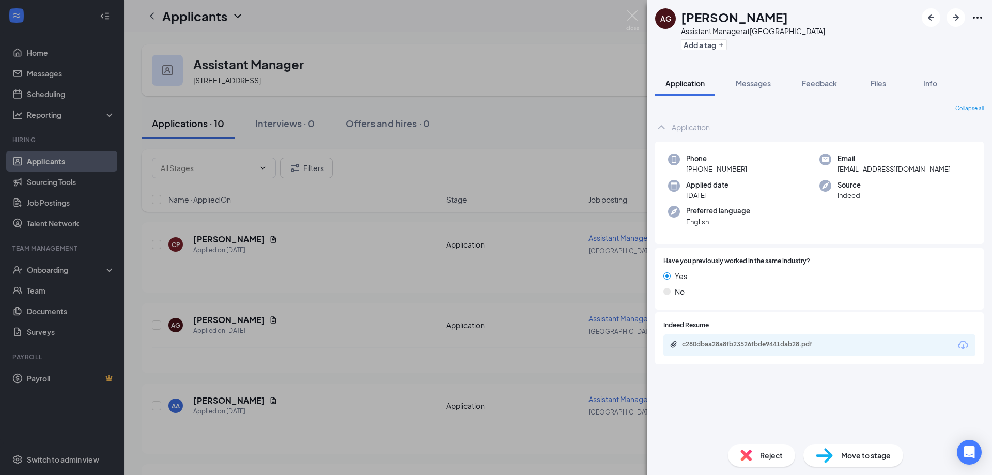
click at [329, 261] on div "AG Abraham Gomez Assistant Manager at Polo Park Add a tag Application Messages …" at bounding box center [496, 237] width 992 height 475
